Goal: Check status: Check status

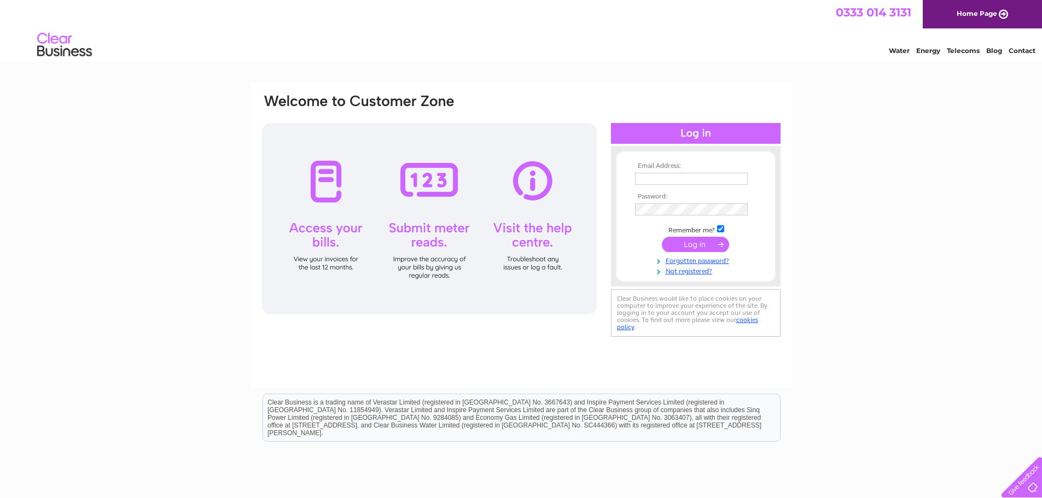
type input "[EMAIL_ADDRESS][DOMAIN_NAME]"
click at [694, 247] on input "submit" at bounding box center [695, 244] width 67 height 15
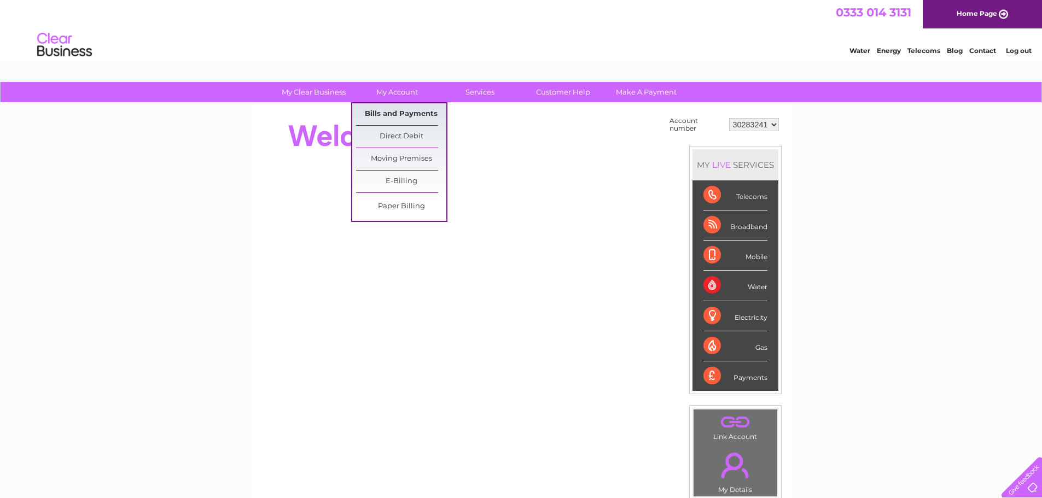
click at [409, 112] on link "Bills and Payments" at bounding box center [401, 114] width 90 height 22
